Goal: Download file/media

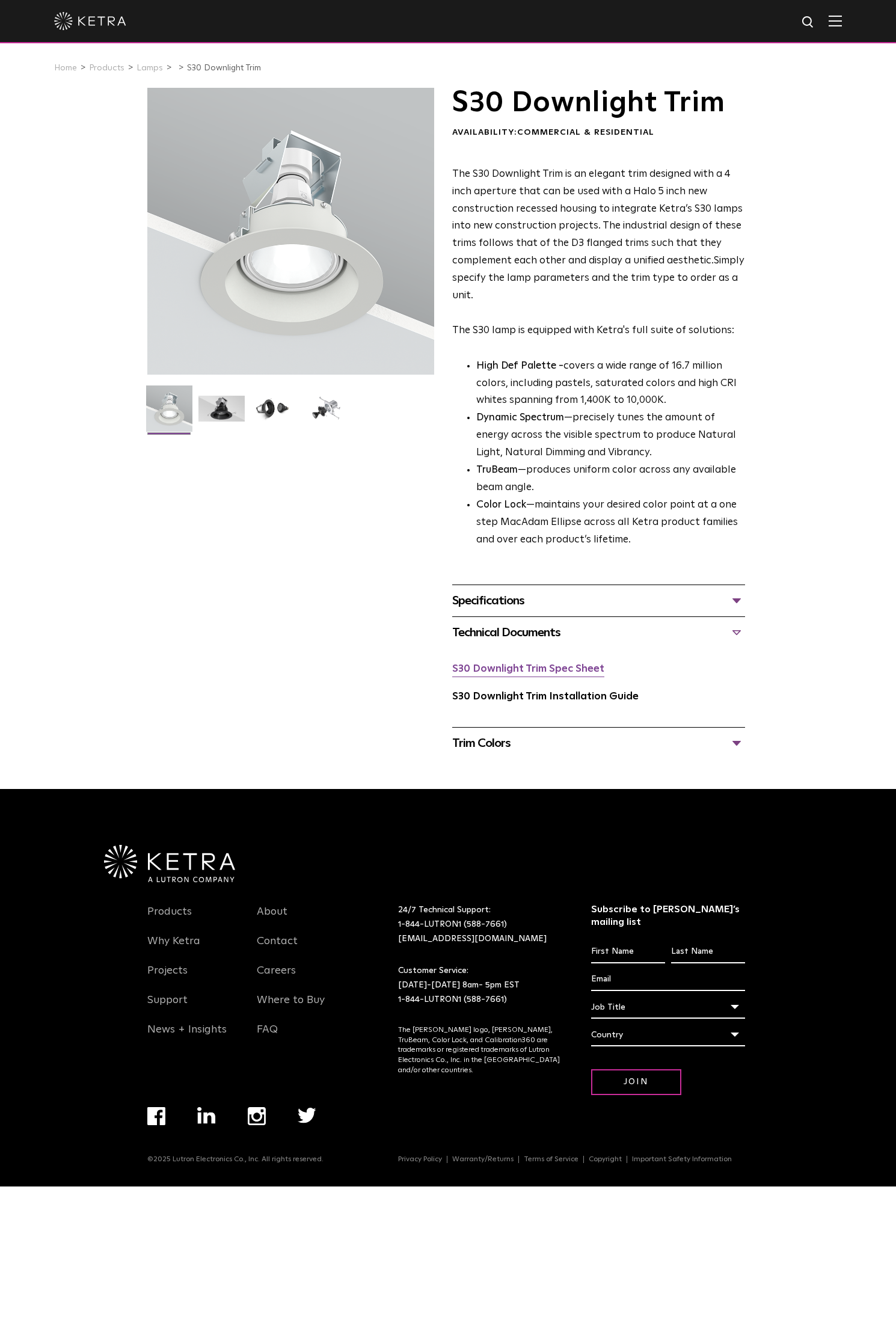
click at [504, 668] on link "S30 Downlight Trim Spec Sheet" at bounding box center [528, 669] width 152 height 10
click at [522, 677] on div "S30 Downlight Trim Spec Sheet" at bounding box center [598, 674] width 293 height 27
click at [524, 673] on link "S30 Downlight Trim Spec Sheet" at bounding box center [528, 669] width 152 height 10
